Goal: Navigation & Orientation: Go to known website

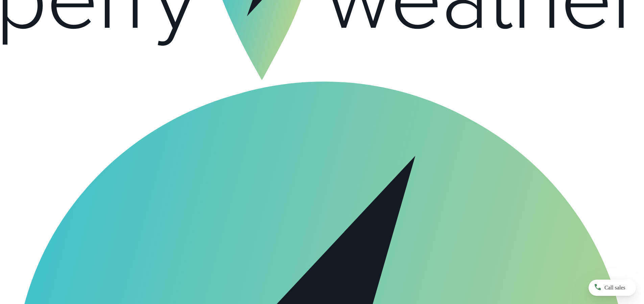
scroll to position [27, 0]
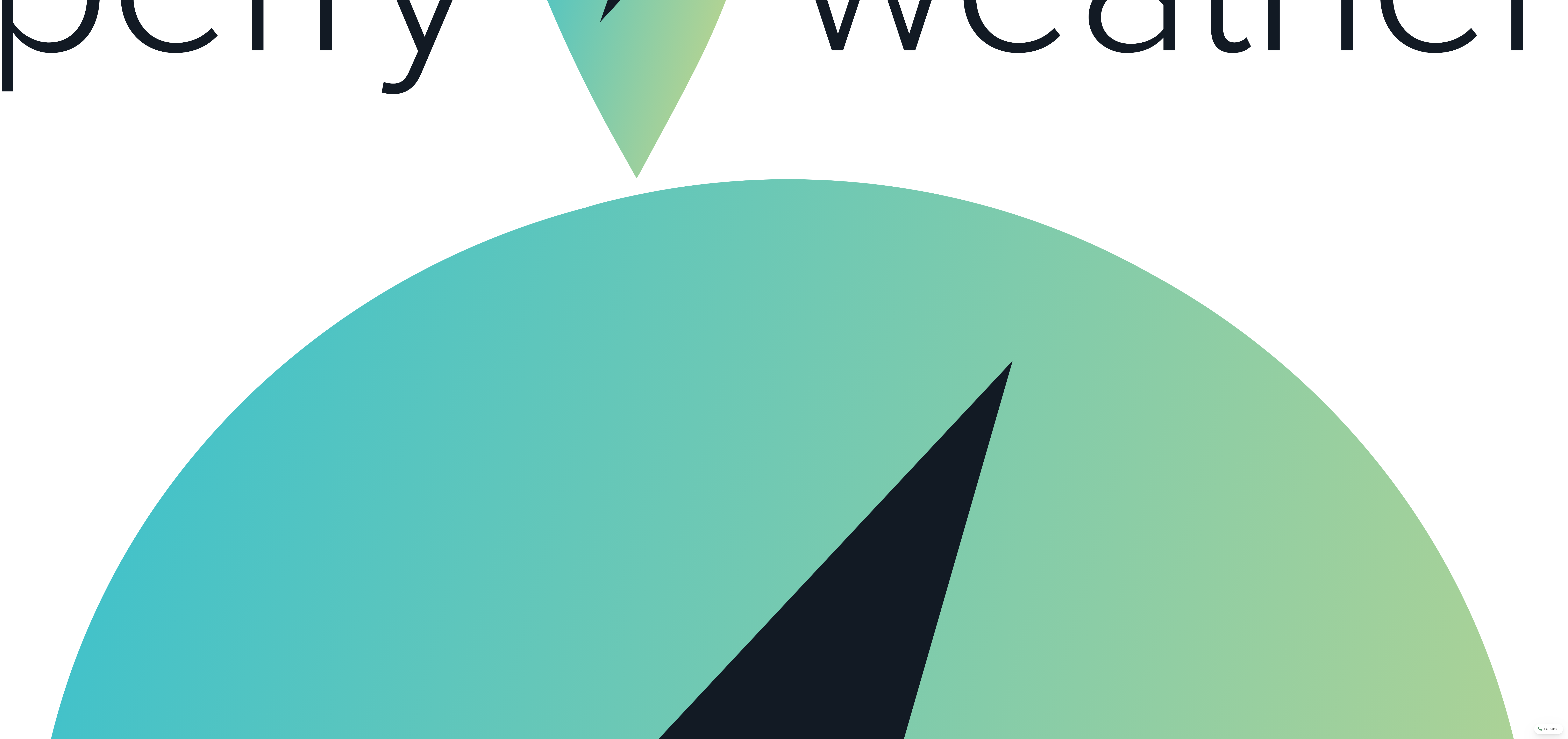
scroll to position [657, 0]
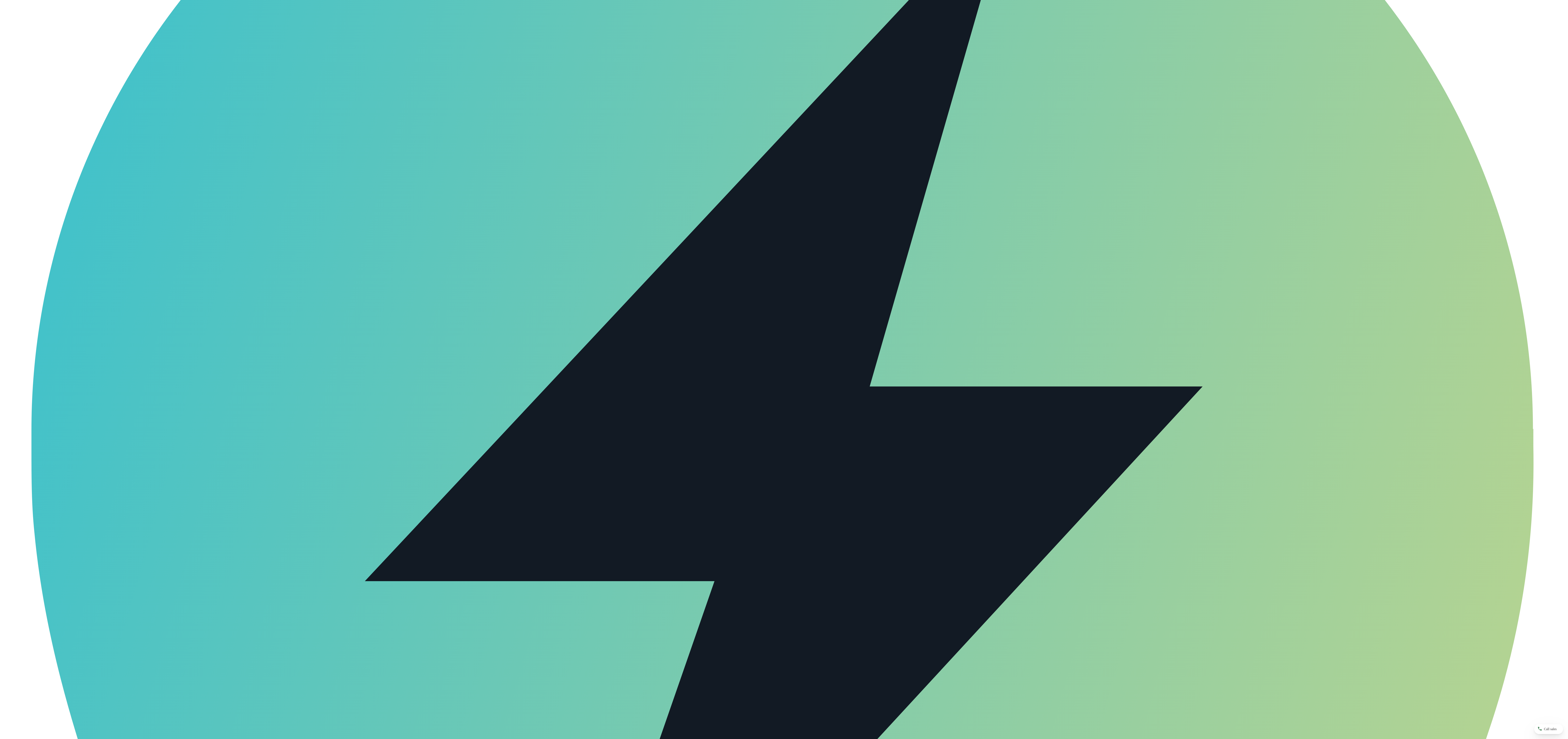
click at [392, 184] on icon at bounding box center [783, 503] width 838 height 1229
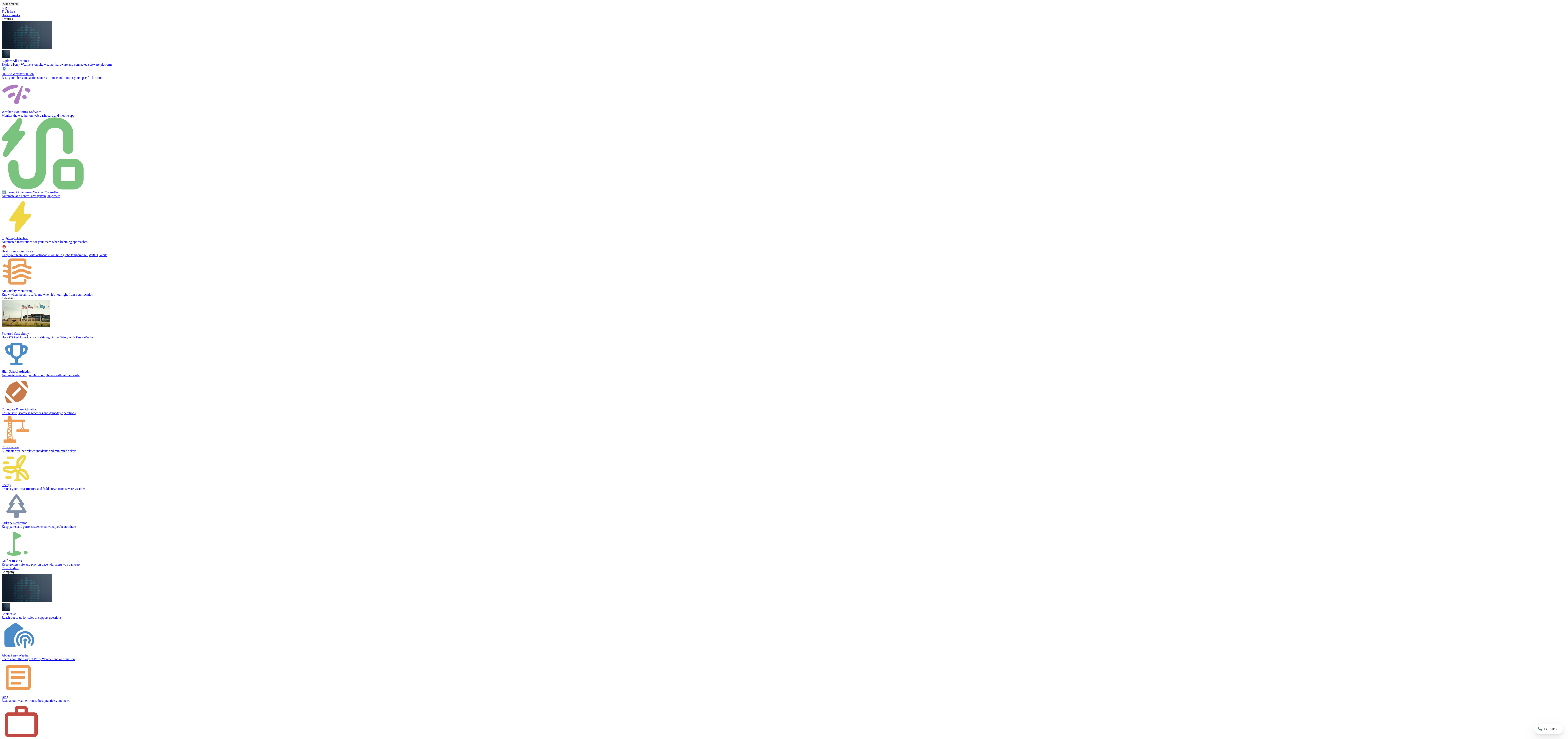
click at [10, 10] on span "Log in" at bounding box center [6, 8] width 9 height 4
